Goal: Communication & Community: Ask a question

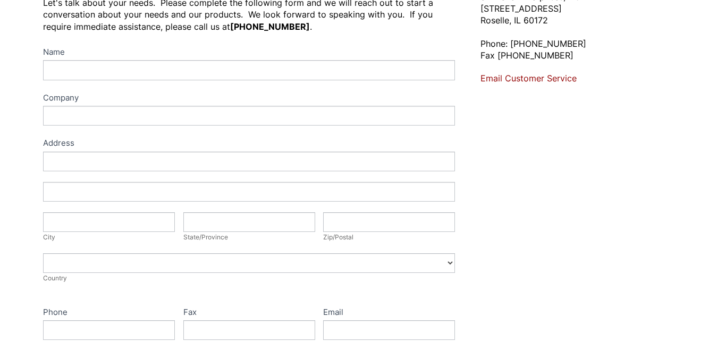
scroll to position [128, 0]
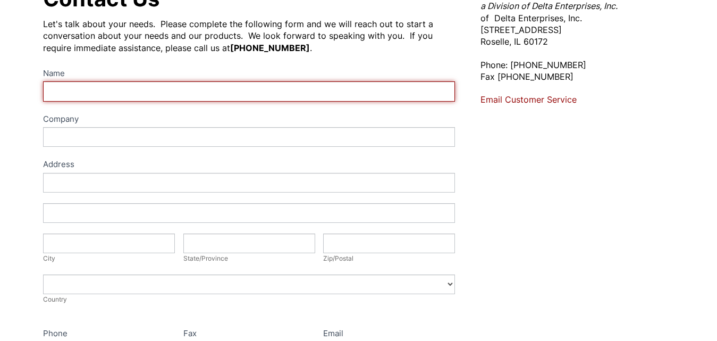
click at [87, 95] on input "Name" at bounding box center [249, 91] width 412 height 20
type input "[PERSON_NAME]"
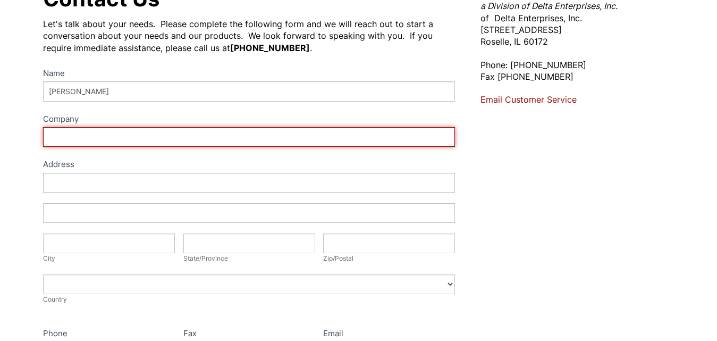
type input "[DOMAIN_NAME]"
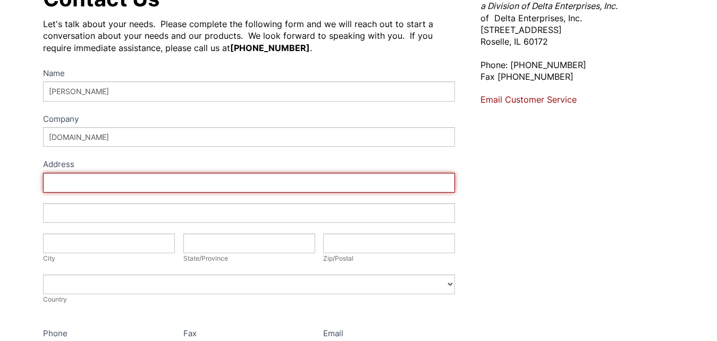
type input "[STREET_ADDRESS]"
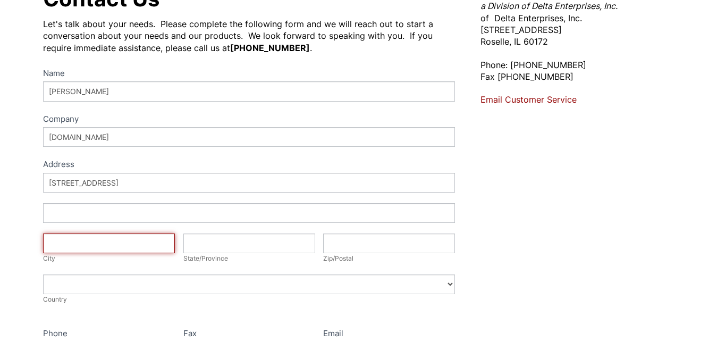
type input "Rocklin"
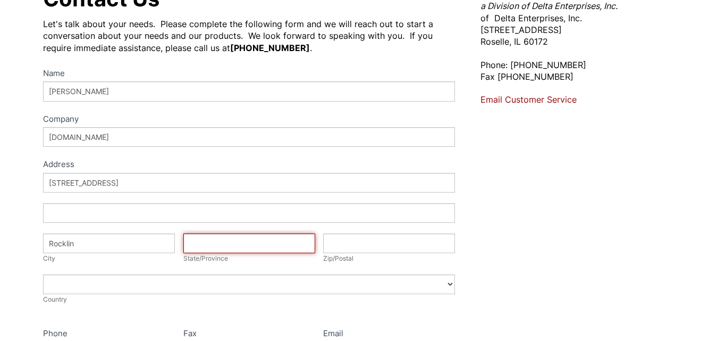
type input "CA"
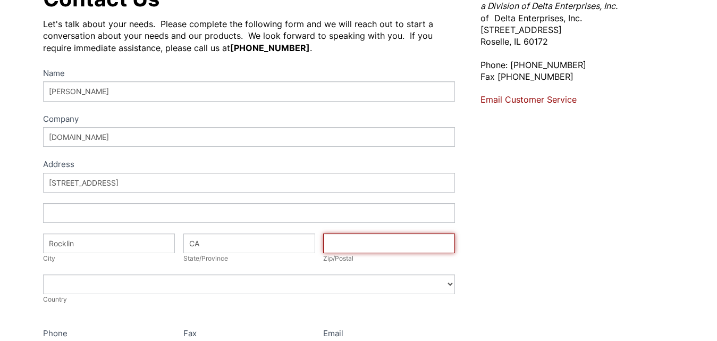
type input "95677"
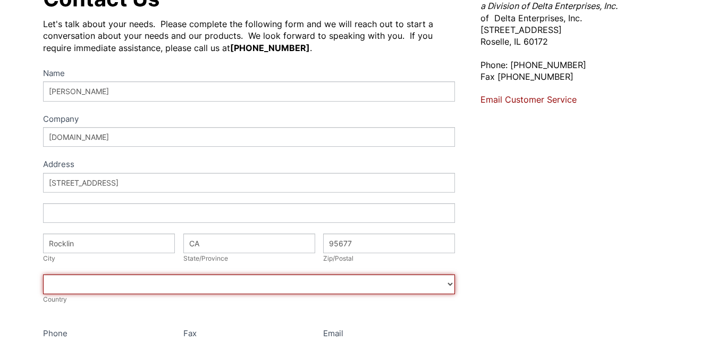
select select "[GEOGRAPHIC_DATA]"
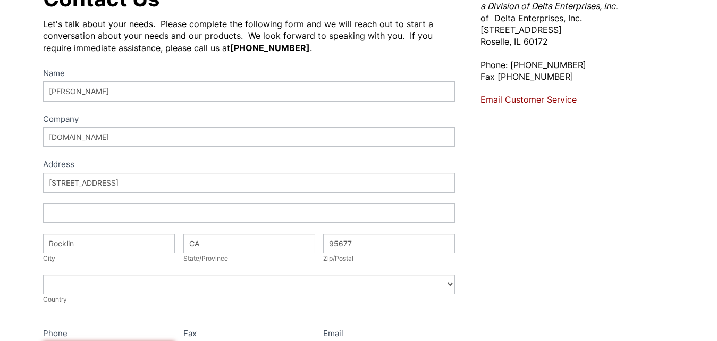
type input "4092310023"
type input "[EMAIL_ADDRESS][DOMAIN_NAME]"
click at [17, 246] on div "Contact Us Let's talk about your needs. Please complete the following form and …" at bounding box center [358, 256] width 717 height 585
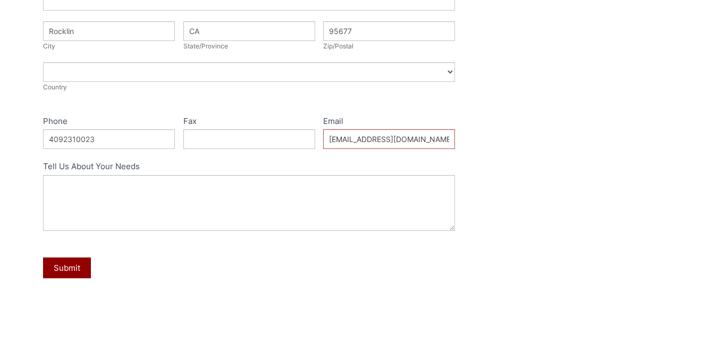
scroll to position [362, 0]
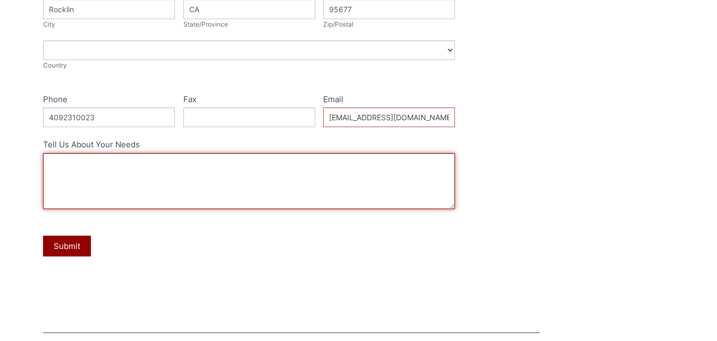
click at [81, 166] on textarea "Tell Us About Your Needs" at bounding box center [249, 181] width 412 height 56
paste textarea "Good day! I have a document with the project requirements to share. May I confi…"
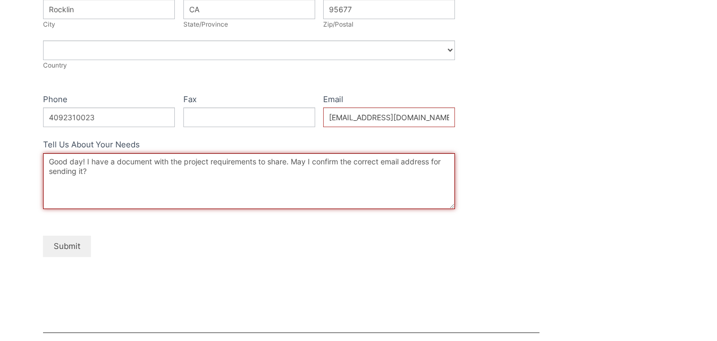
type textarea "Good day! I have a document with the project requirements to share. May I confi…"
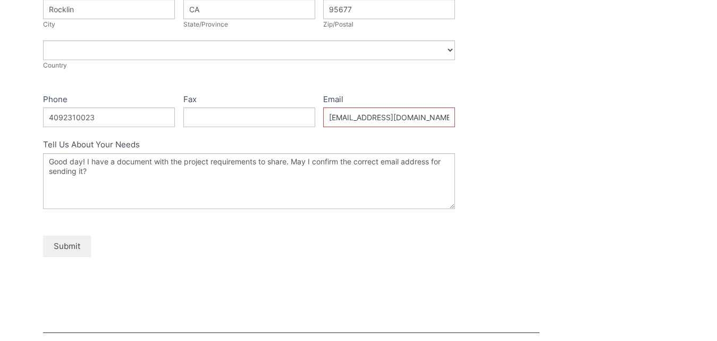
click at [61, 241] on button "Submit" at bounding box center [67, 246] width 48 height 21
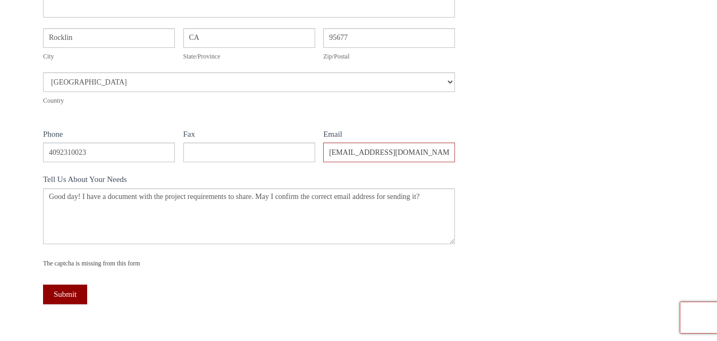
scroll to position [383, 0]
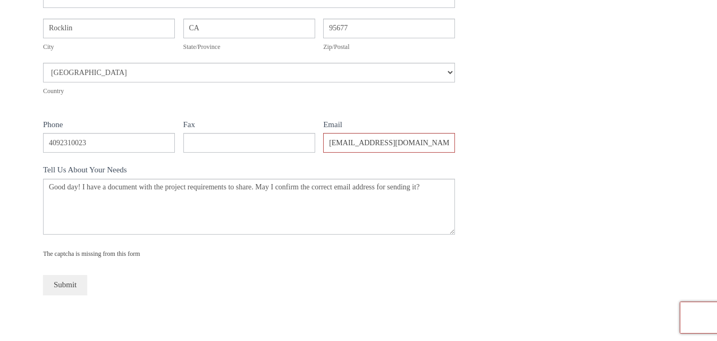
click at [70, 285] on button "Submit" at bounding box center [65, 285] width 44 height 20
